Goal: Transaction & Acquisition: Subscribe to service/newsletter

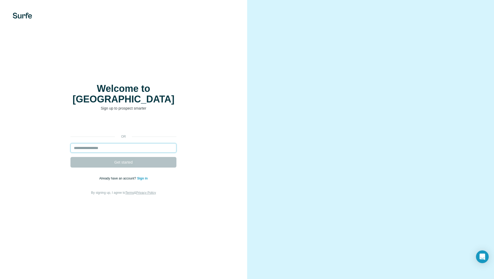
click at [129, 143] on input "email" at bounding box center [123, 148] width 106 height 10
type input "**********"
click at [130, 160] on span "Get started" at bounding box center [123, 162] width 18 height 5
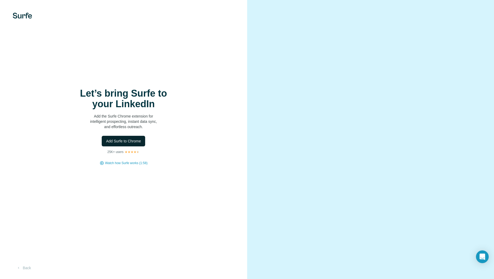
click at [123, 140] on span "Add Surfe to Chrome" at bounding box center [123, 140] width 35 height 5
click at [23, 267] on button "Back" at bounding box center [24, 268] width 22 height 10
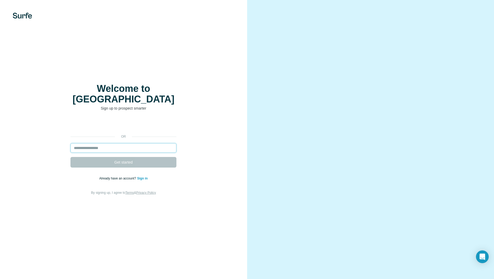
click at [163, 143] on input "email" at bounding box center [123, 148] width 106 height 10
type input "**********"
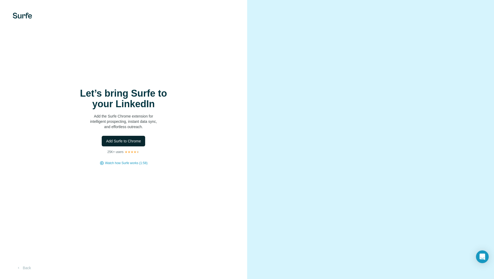
click at [128, 142] on span "Add Surfe to Chrome" at bounding box center [123, 140] width 35 height 5
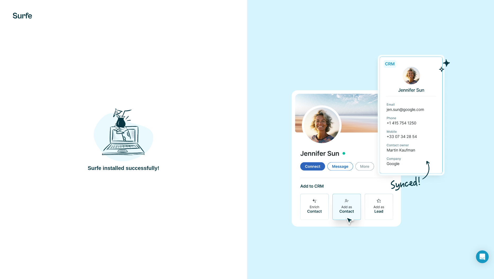
drag, startPoint x: 441, startPoint y: 30, endPoint x: 458, endPoint y: 10, distance: 26.3
click at [458, 10] on div at bounding box center [370, 139] width 247 height 279
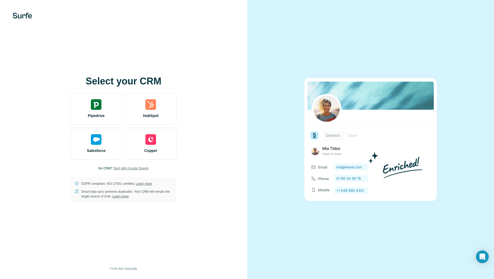
click at [123, 169] on span "Start with Google Sheets" at bounding box center [130, 168] width 35 height 5
